Goal: Transaction & Acquisition: Purchase product/service

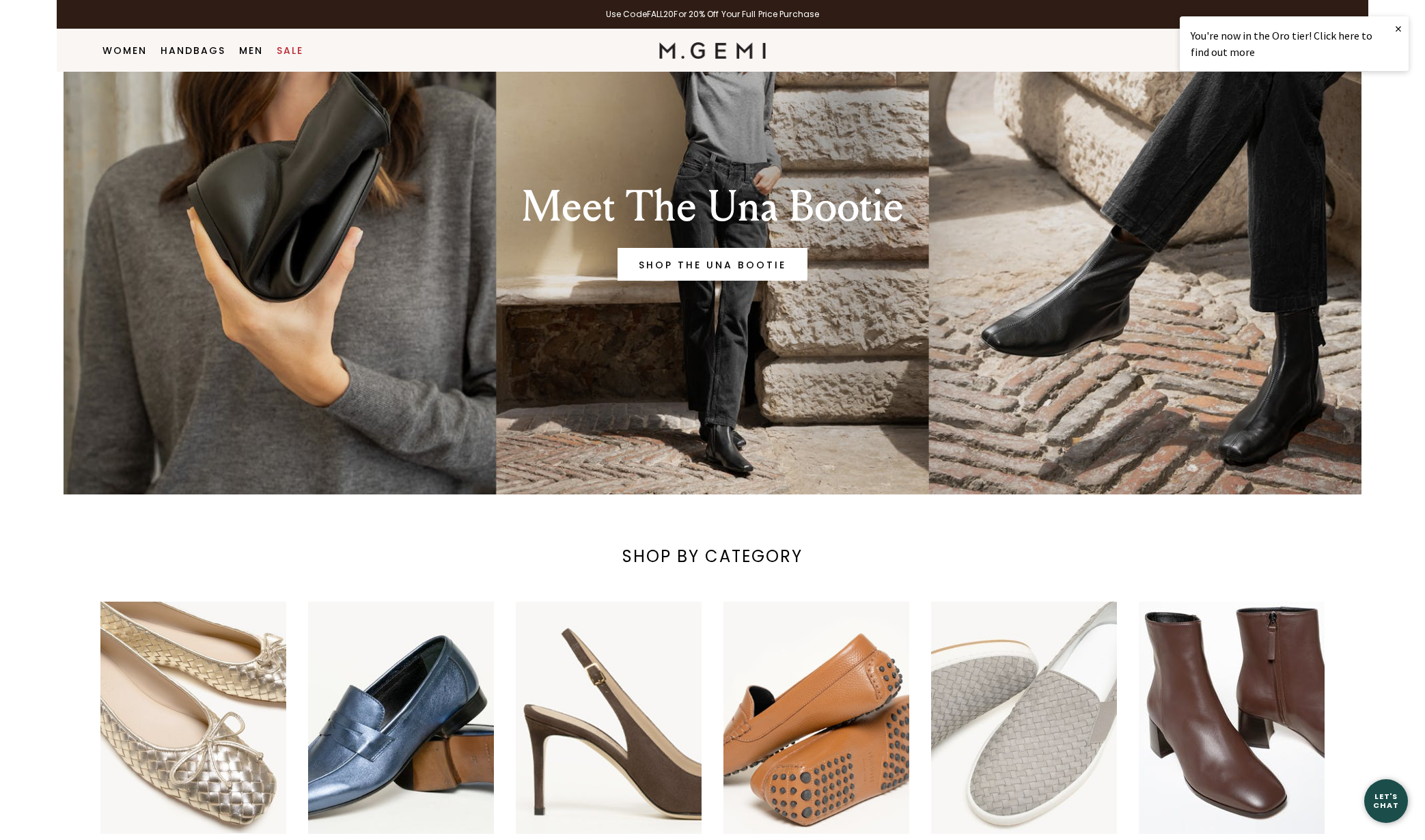
scroll to position [370, 0]
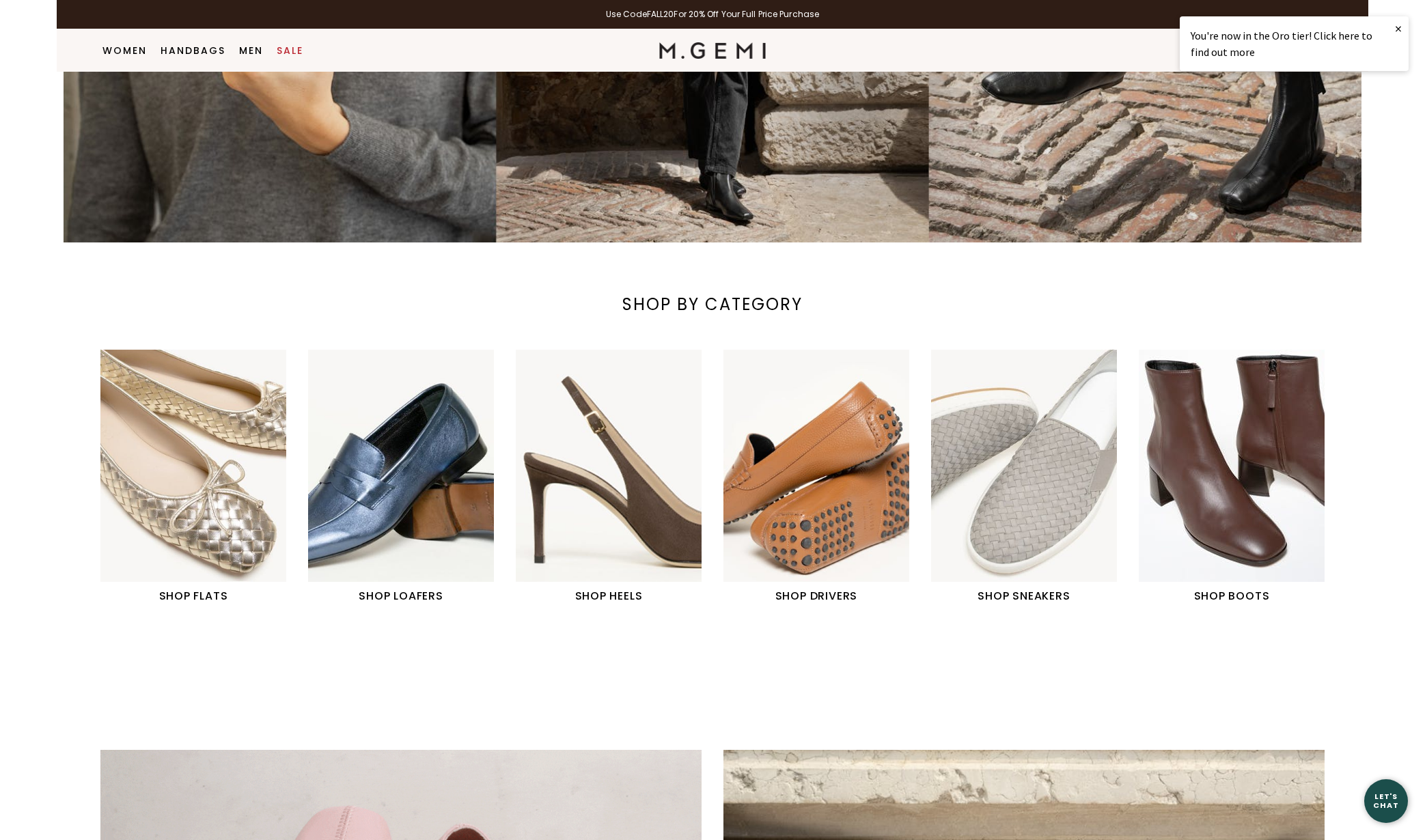
click at [1239, 519] on img "6 / 6" at bounding box center [1232, 465] width 186 height 232
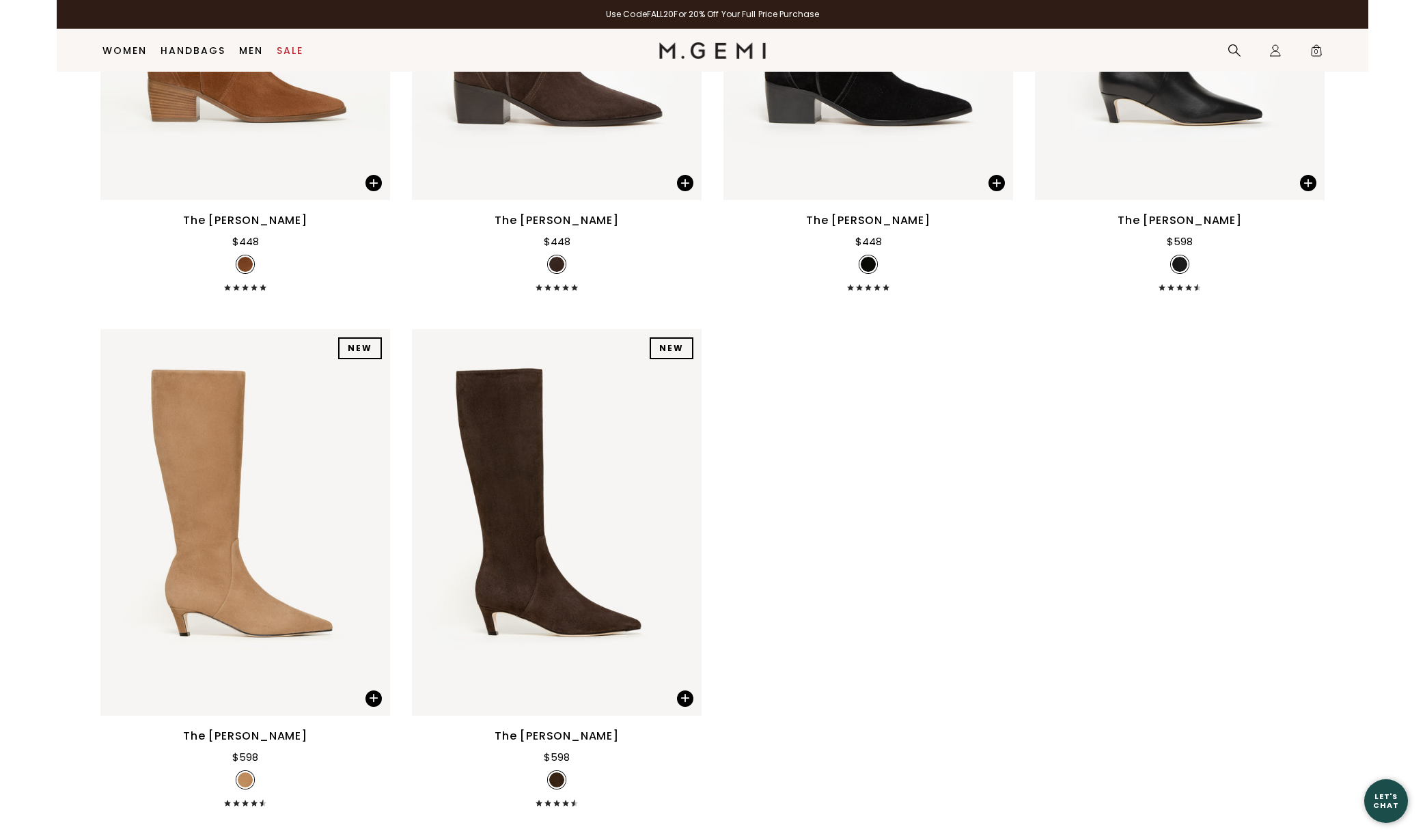
scroll to position [1702, 0]
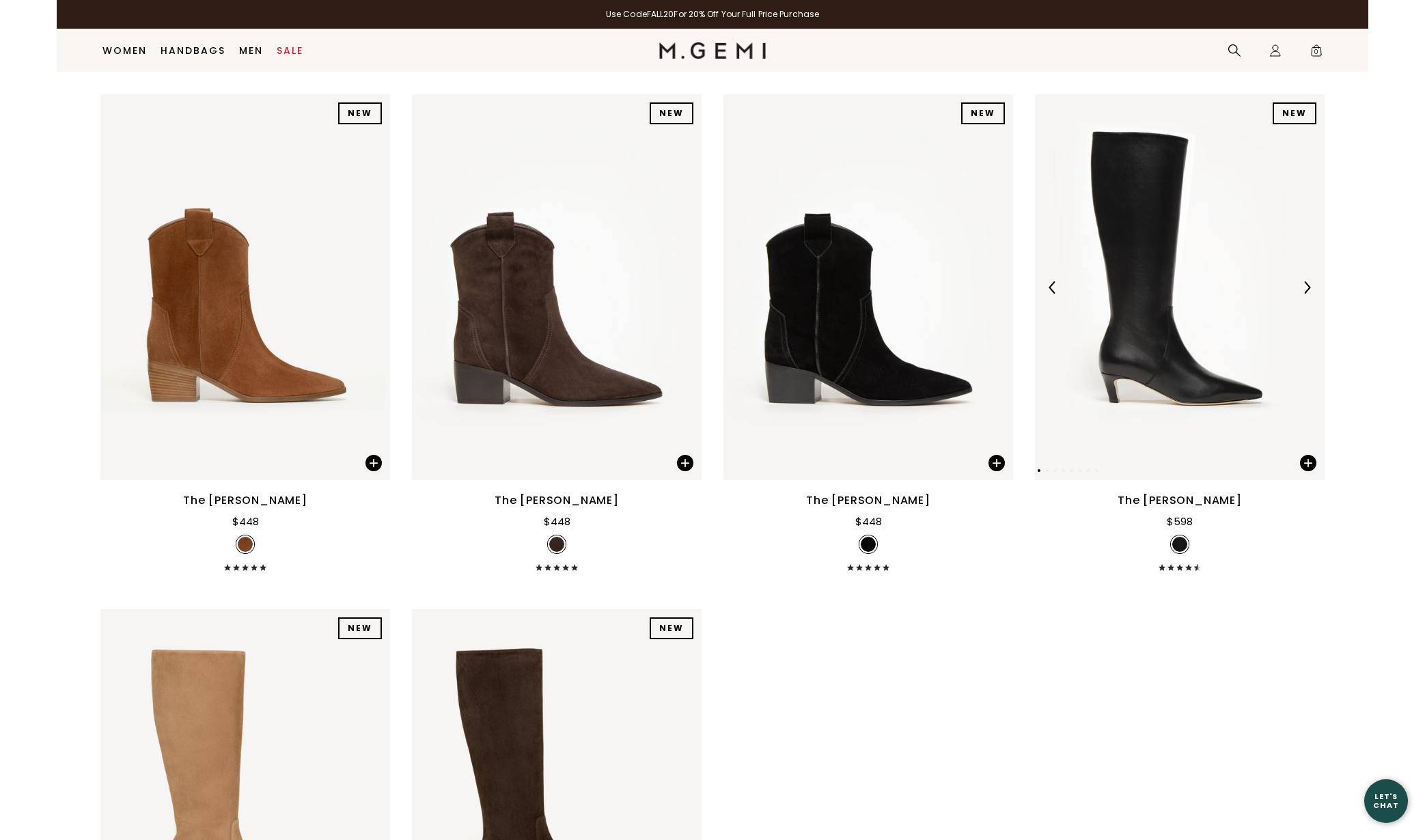
click at [1236, 409] on img at bounding box center [1179, 288] width 289 height 386
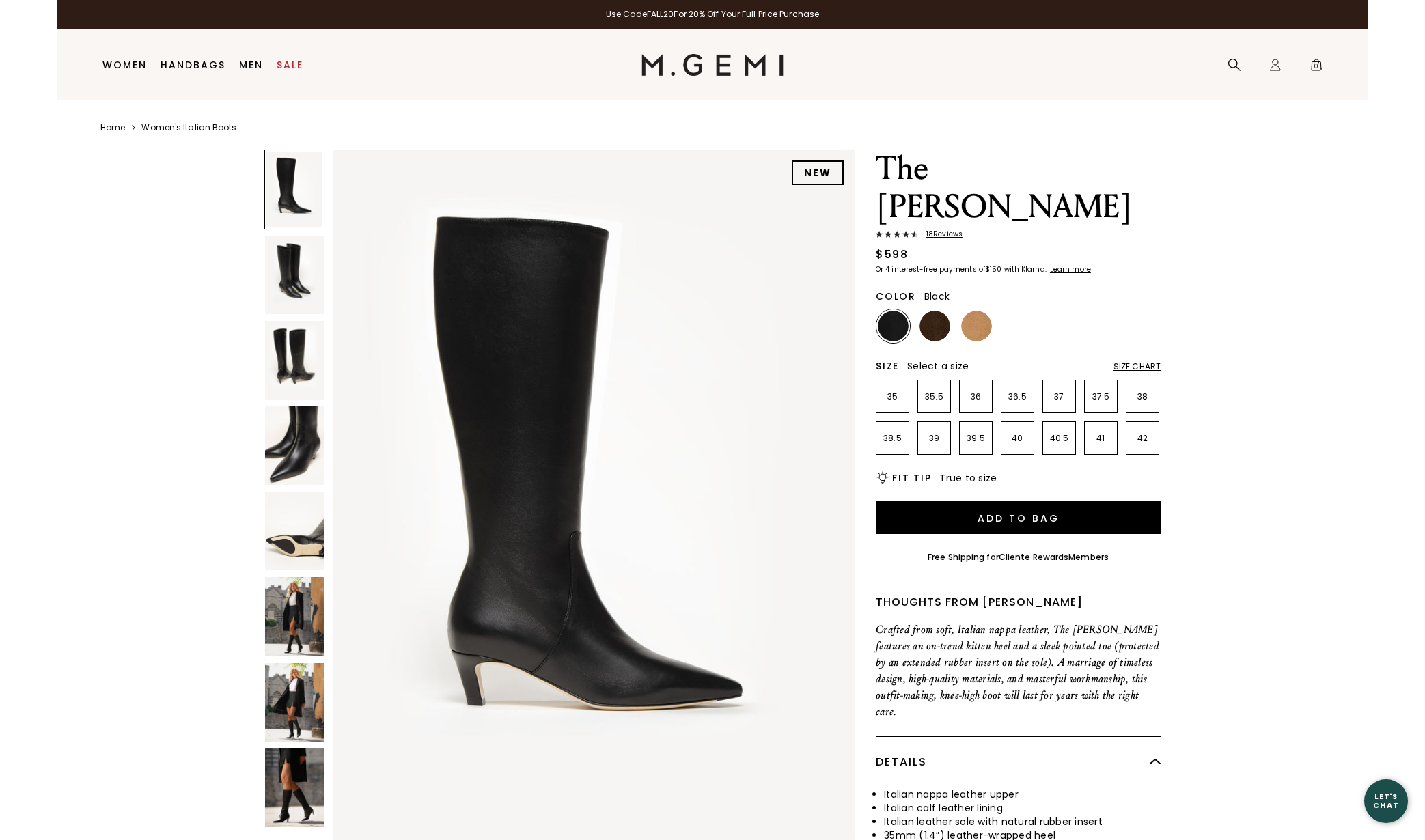
click at [290, 790] on img at bounding box center [295, 787] width 59 height 78
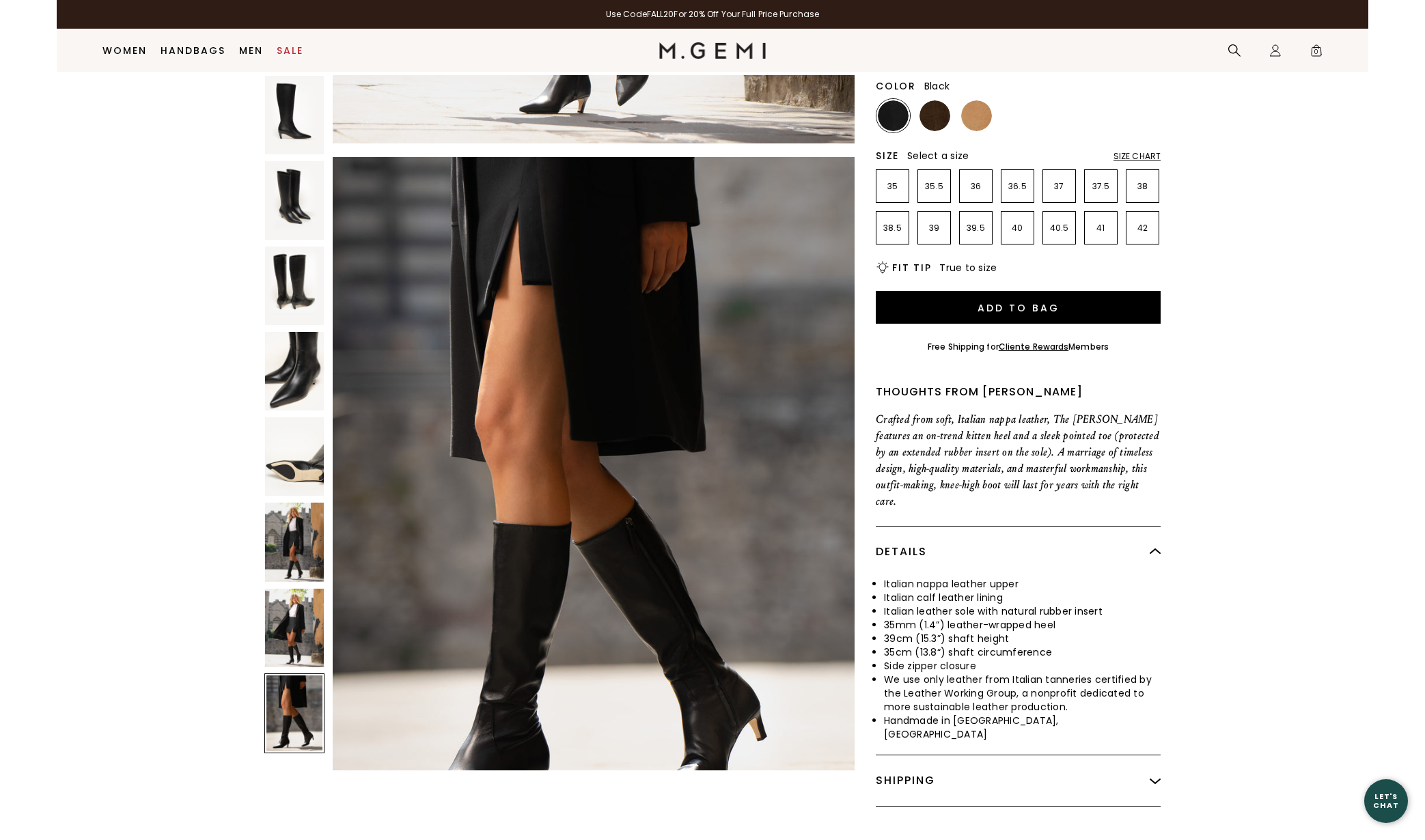
scroll to position [289, 0]
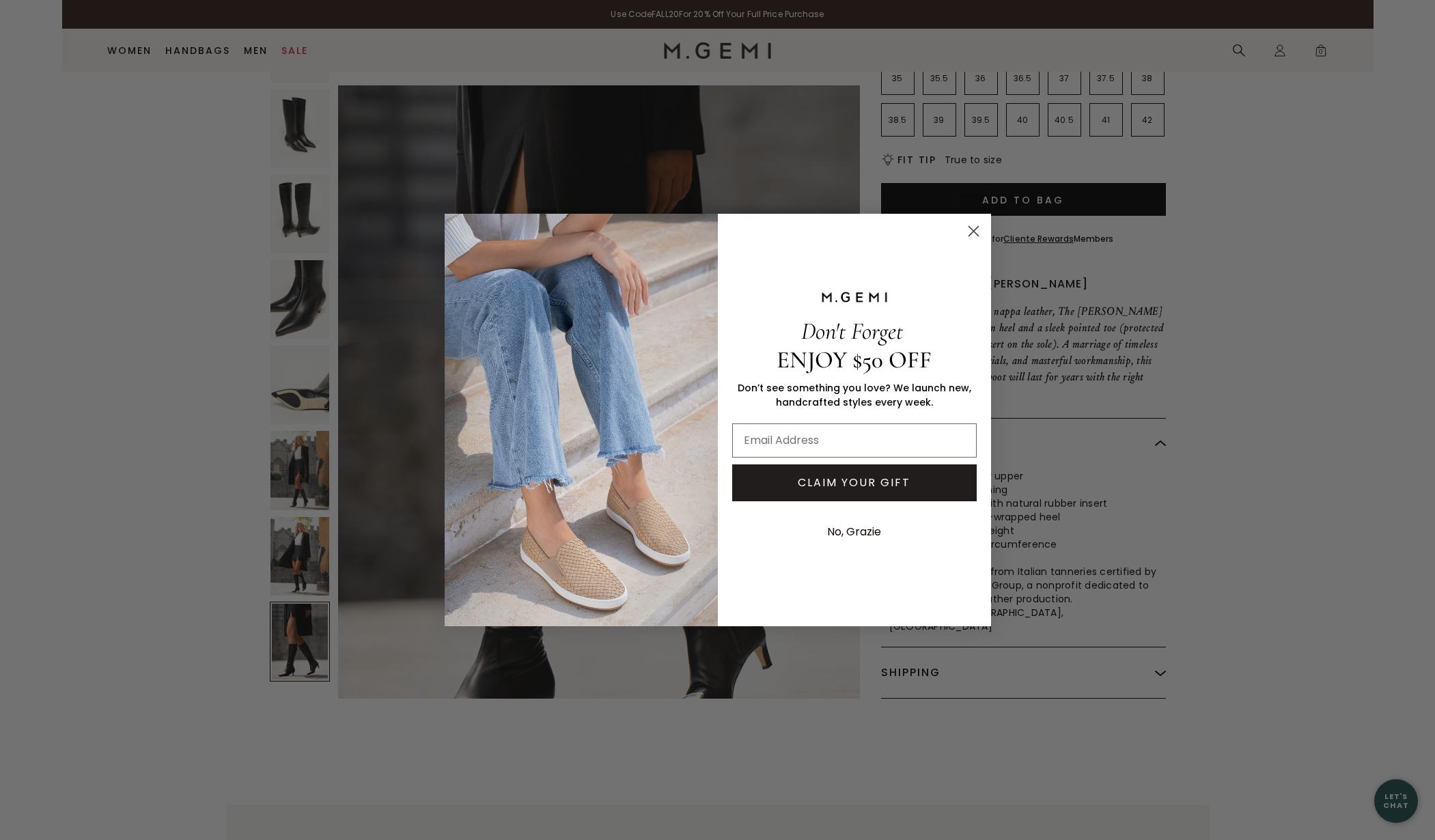
click at [970, 228] on icon "Close dialog" at bounding box center [973, 230] width 9 height 9
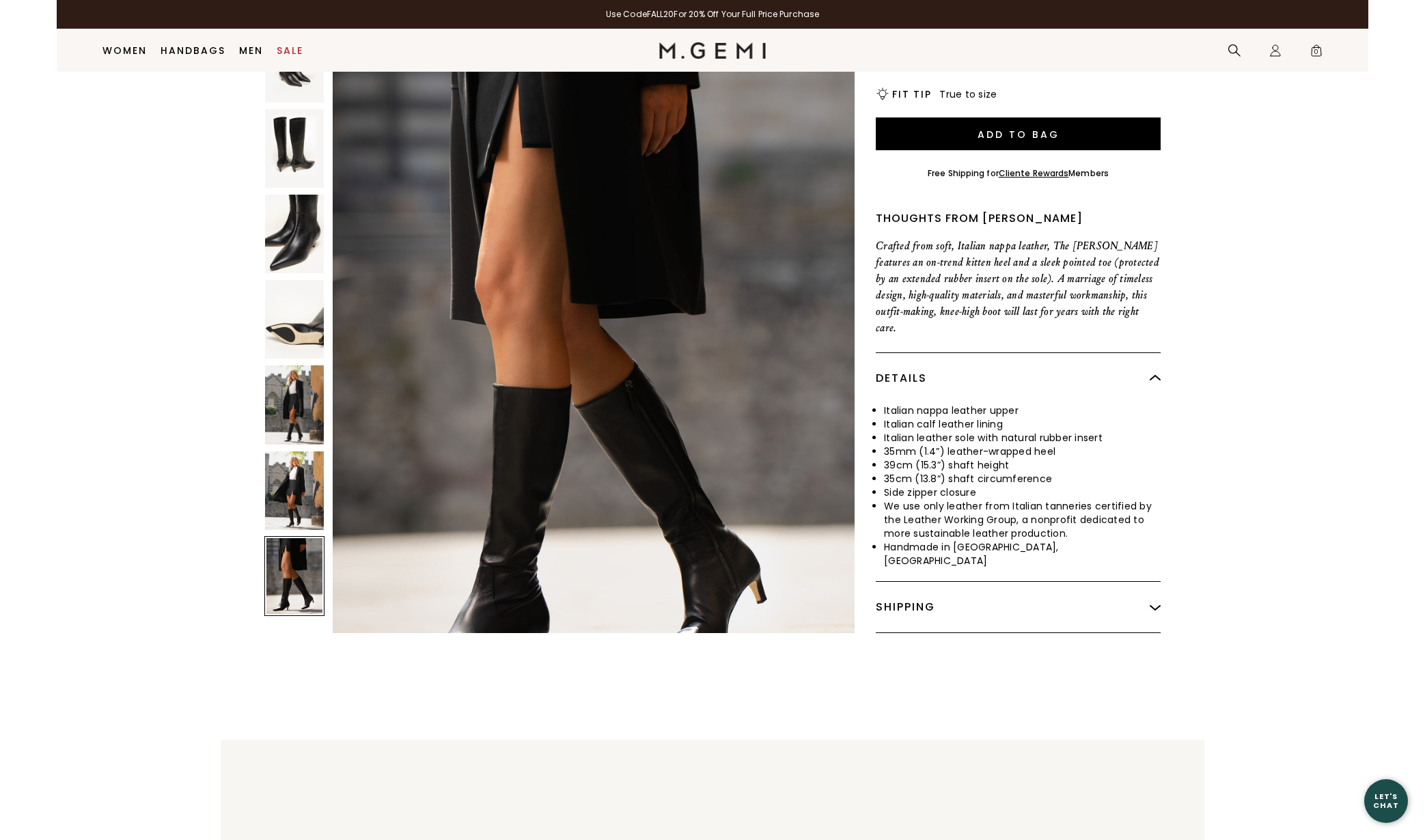
scroll to position [352, 0]
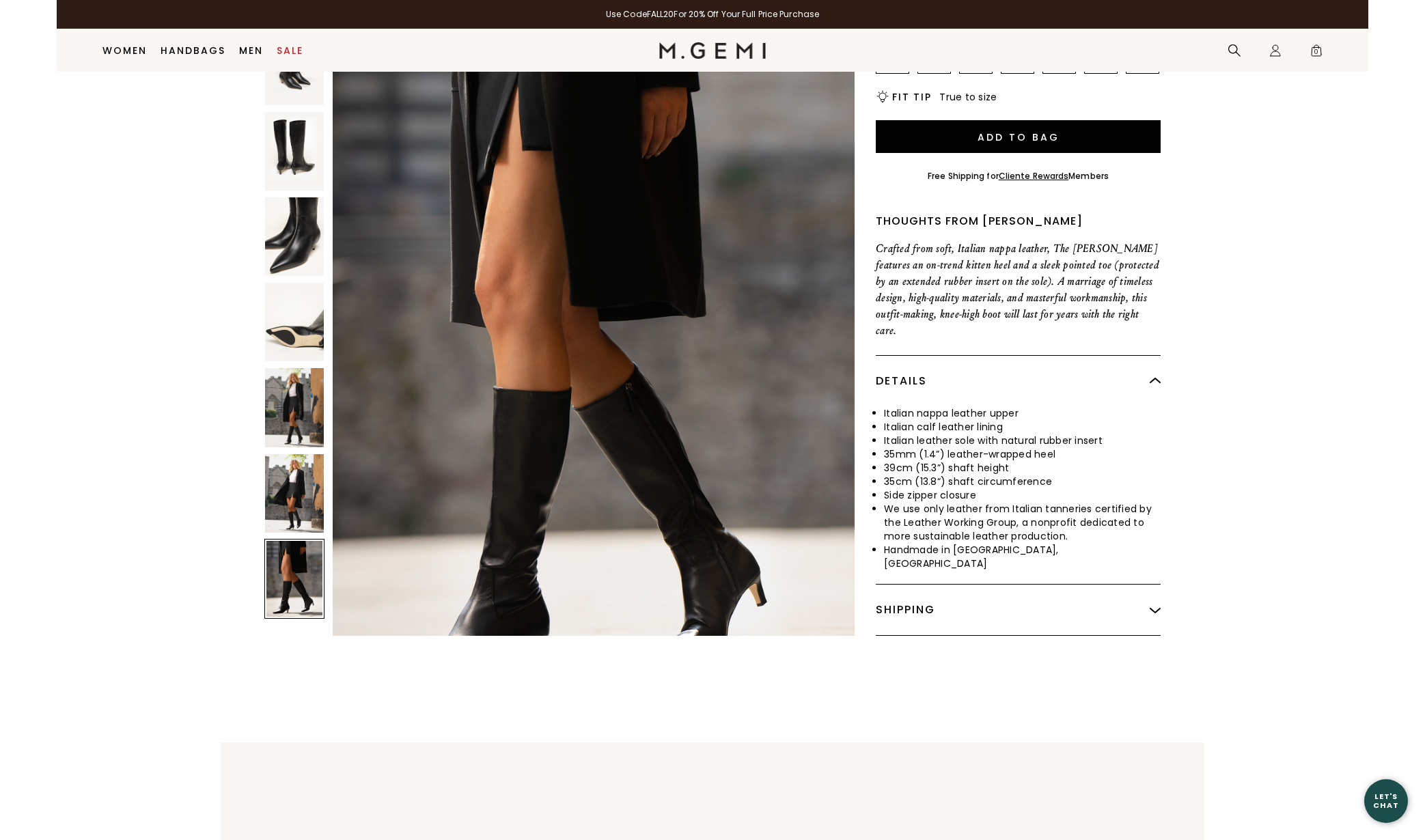
drag, startPoint x: 298, startPoint y: 440, endPoint x: 300, endPoint y: 406, distance: 34.1
click at [299, 455] on img at bounding box center [295, 493] width 59 height 78
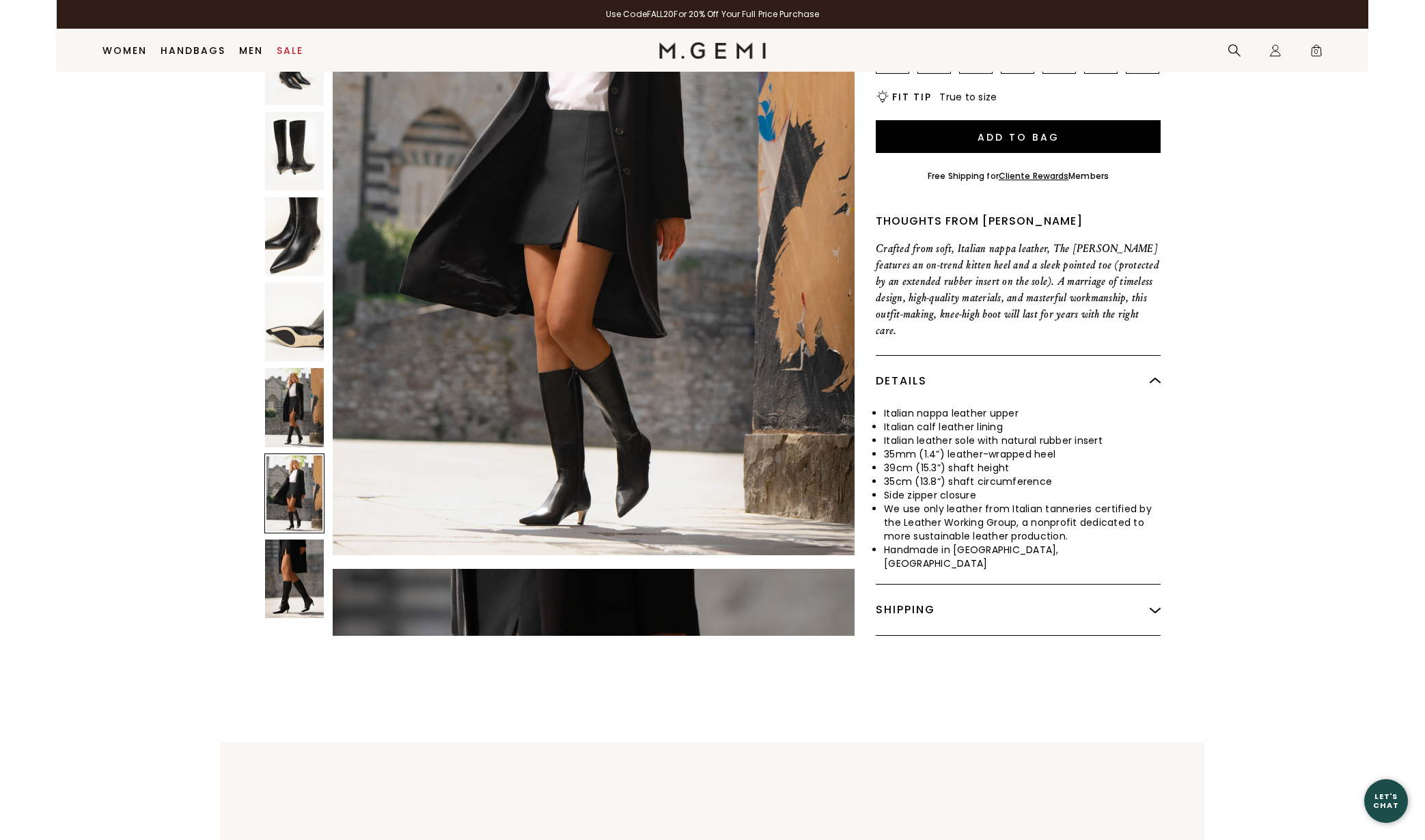
scroll to position [4173, 0]
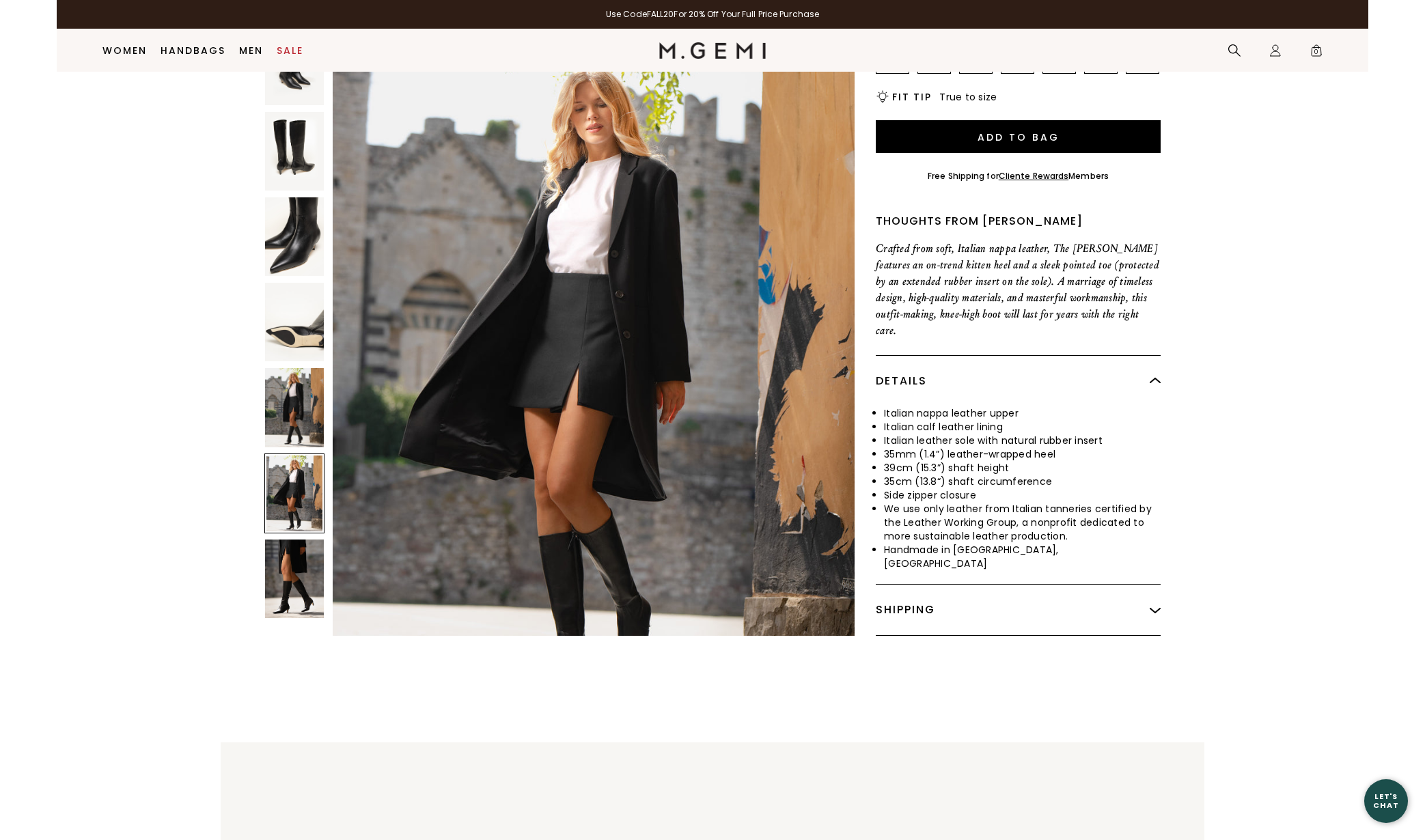
click at [289, 197] on img at bounding box center [295, 236] width 59 height 78
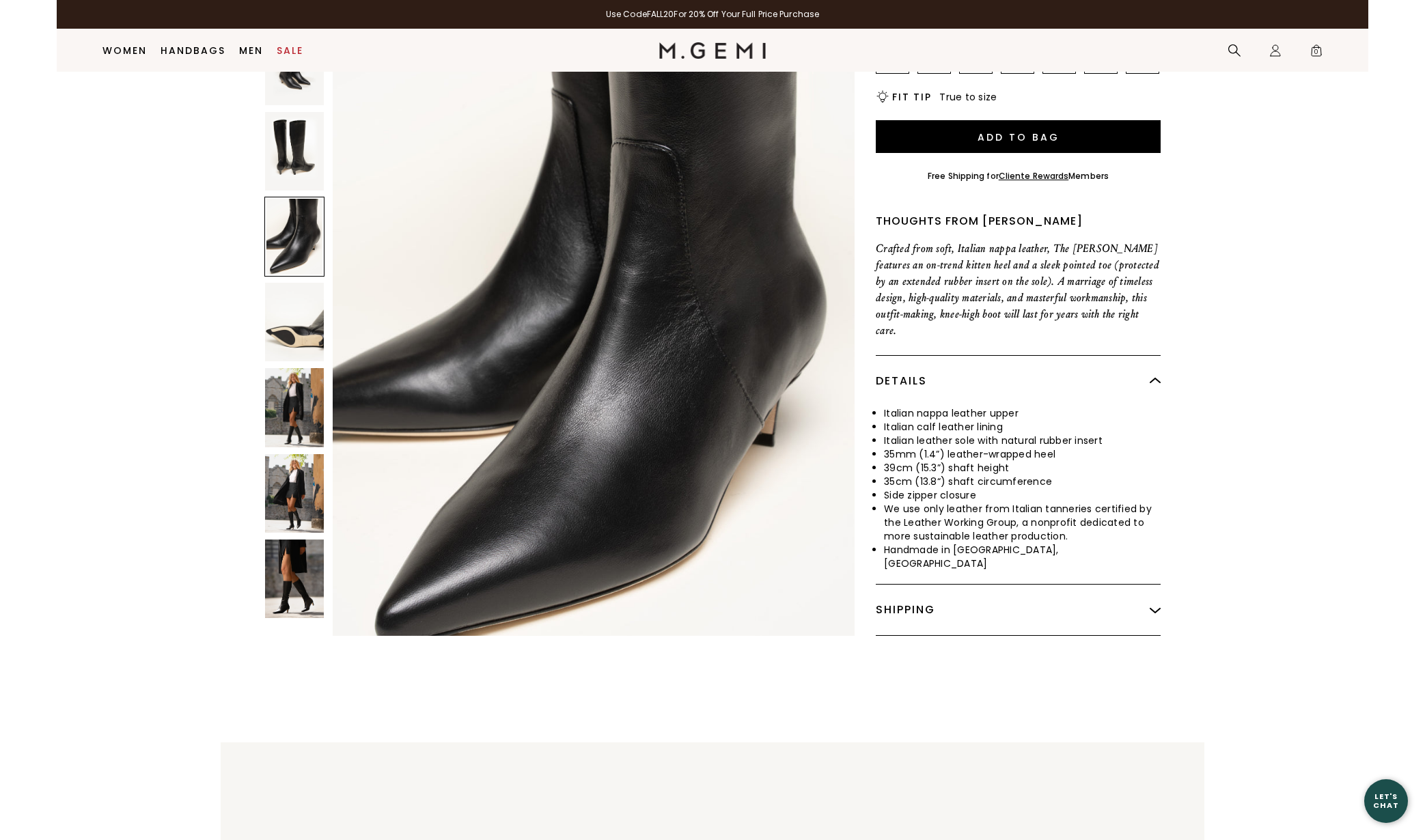
click at [313, 112] on img at bounding box center [295, 150] width 59 height 78
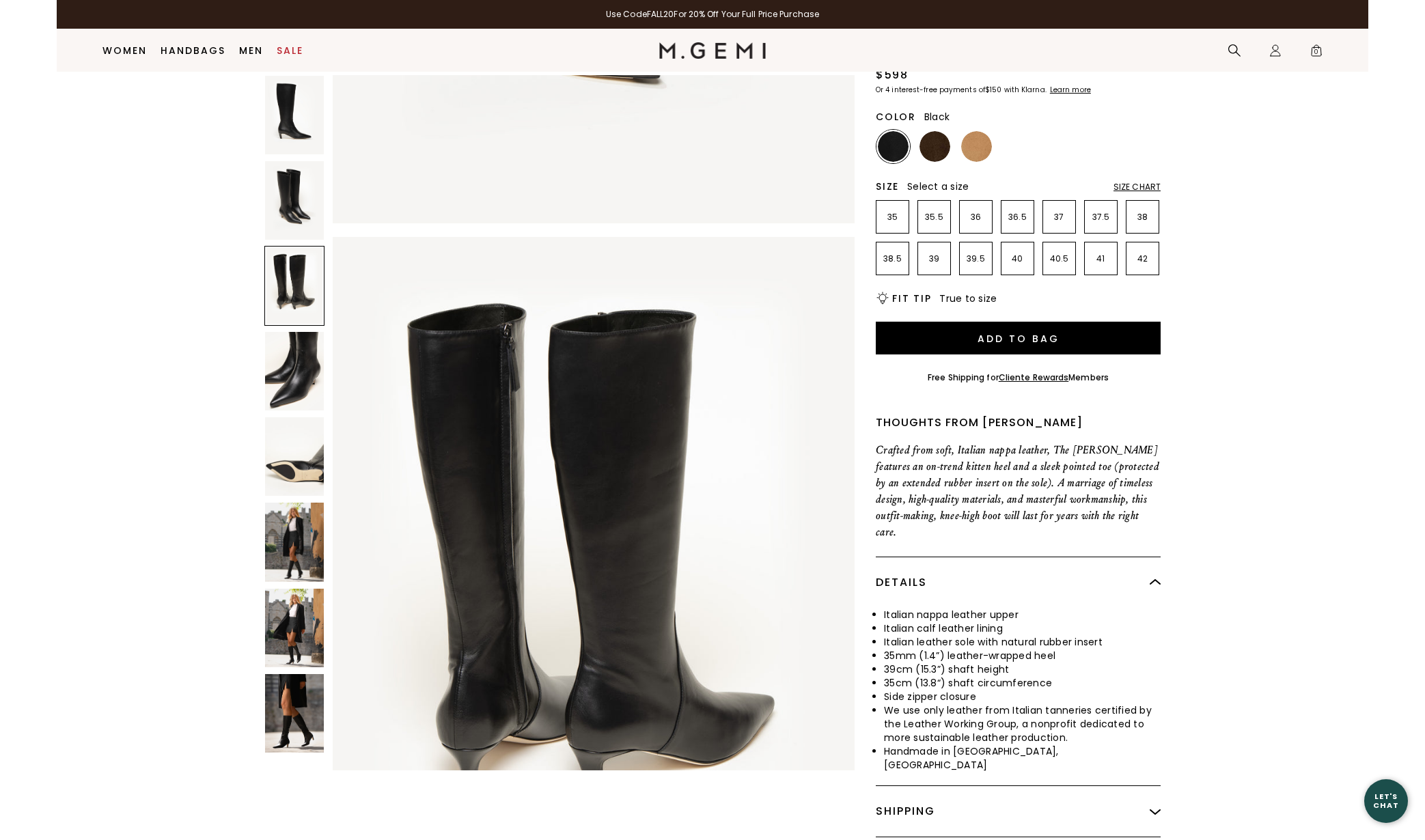
scroll to position [0, 0]
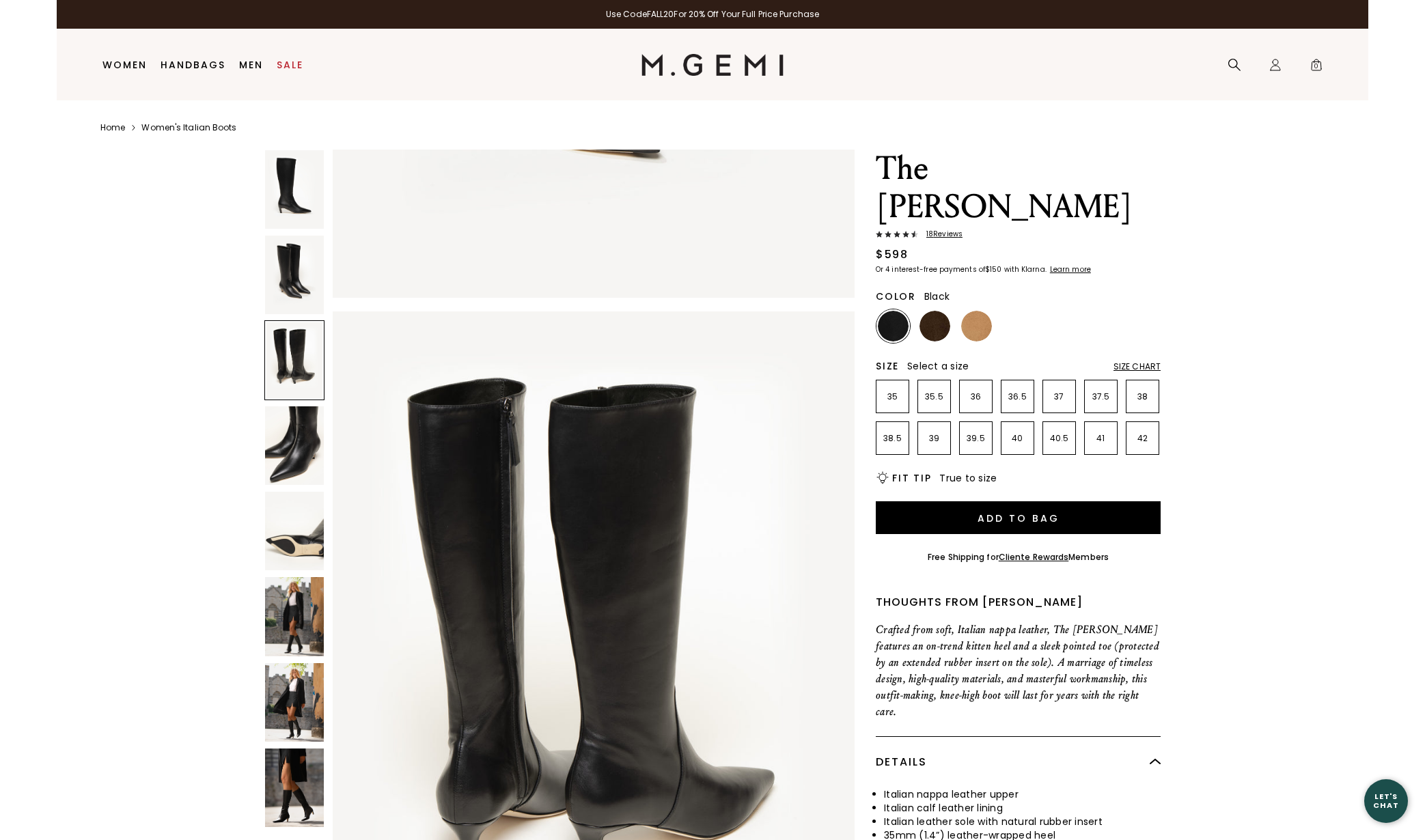
click at [289, 277] on img at bounding box center [295, 275] width 59 height 78
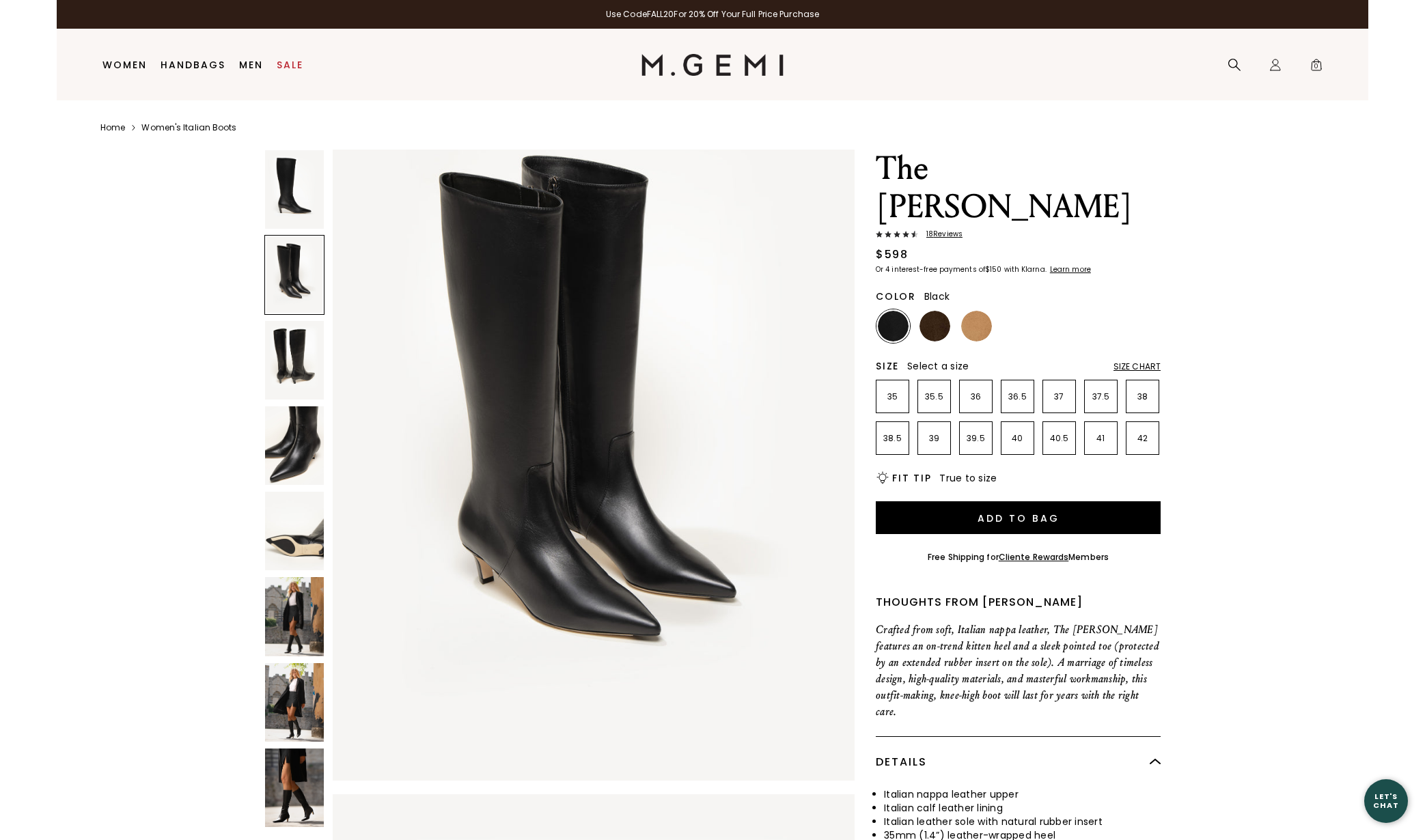
scroll to position [695, 0]
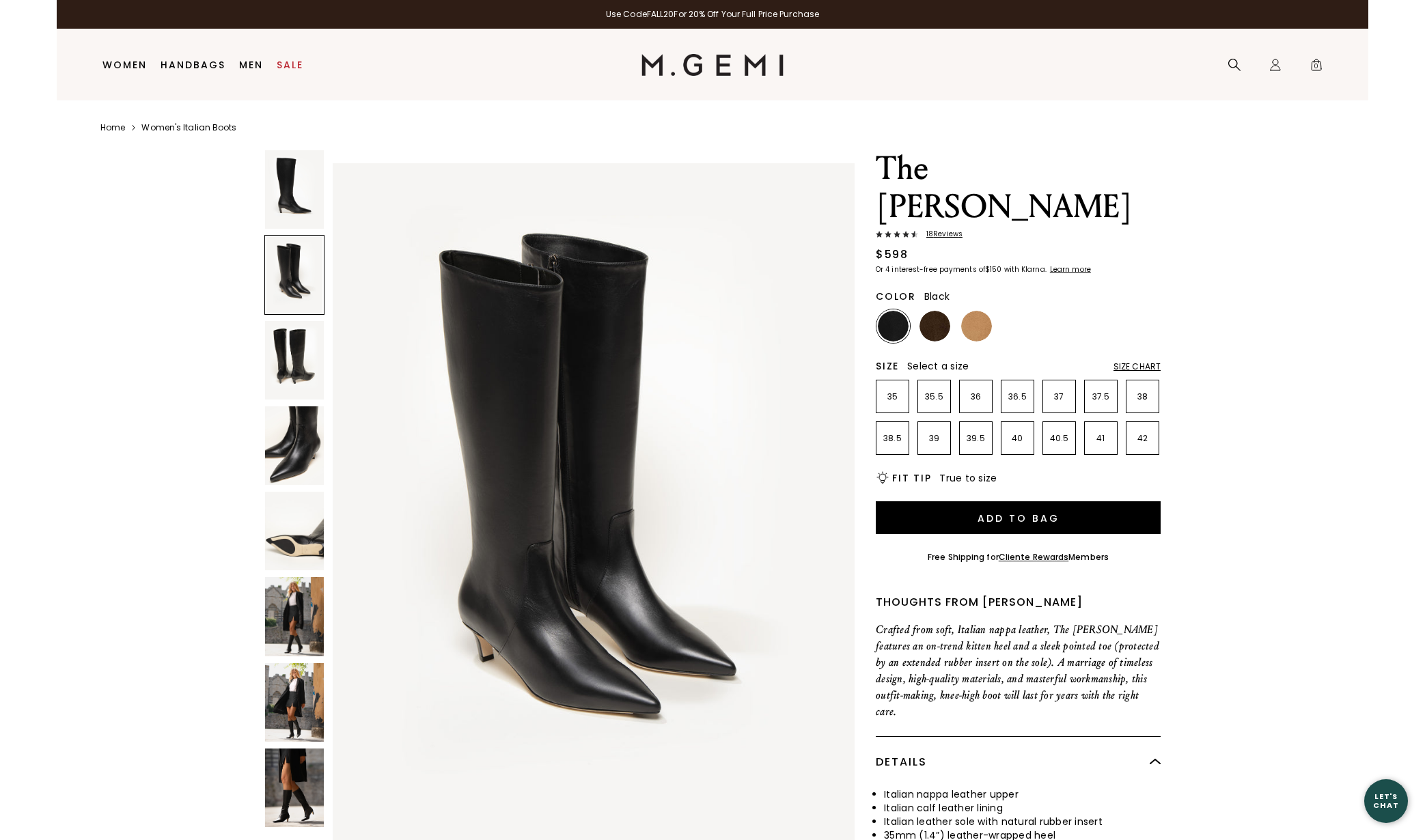
click at [315, 750] on img at bounding box center [295, 787] width 59 height 78
click at [315, 750] on div at bounding box center [294, 787] width 60 height 80
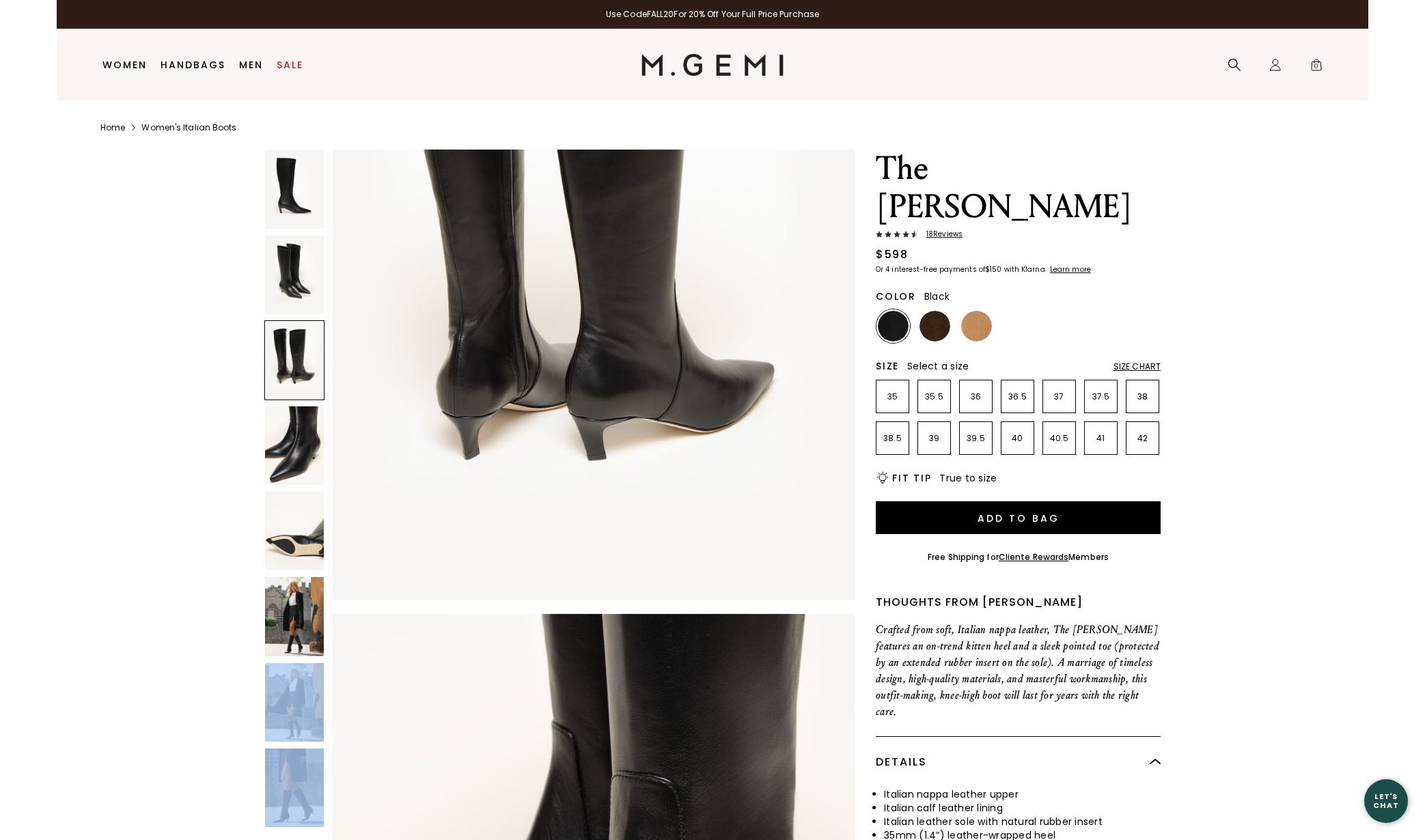
scroll to position [1440, 0]
